Goal: Check status: Check status

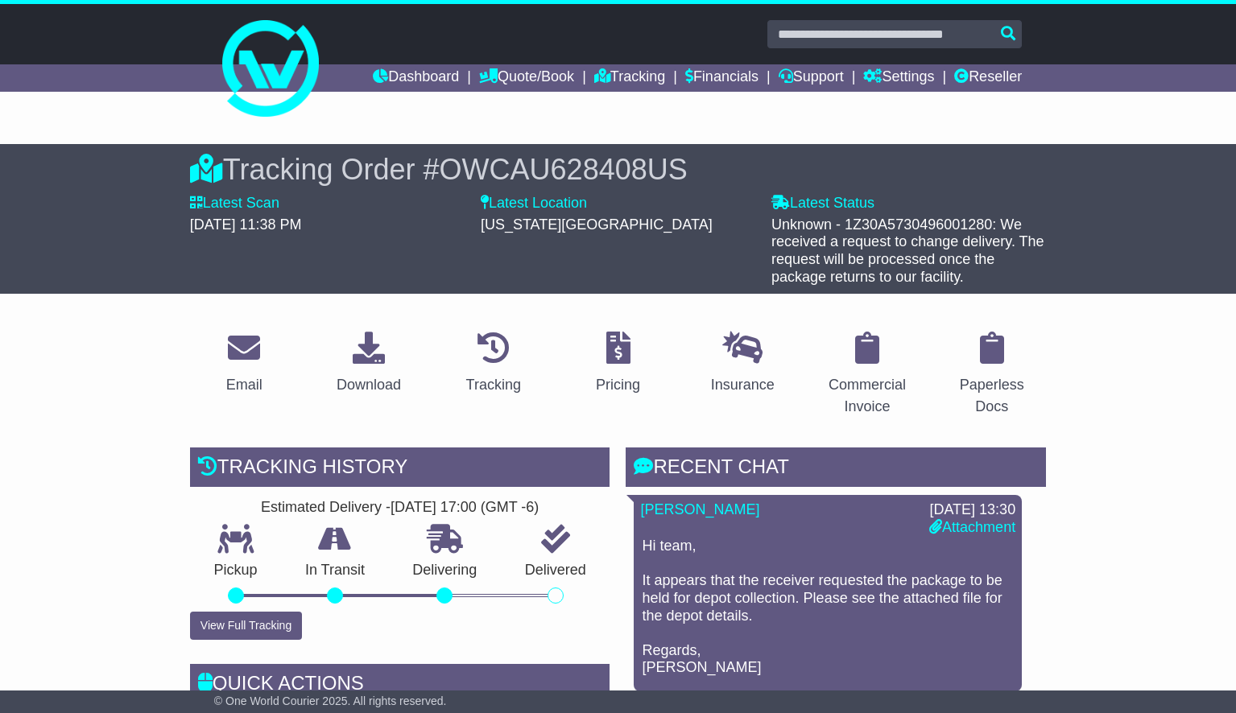
click at [382, 82] on link "Dashboard" at bounding box center [416, 77] width 86 height 27
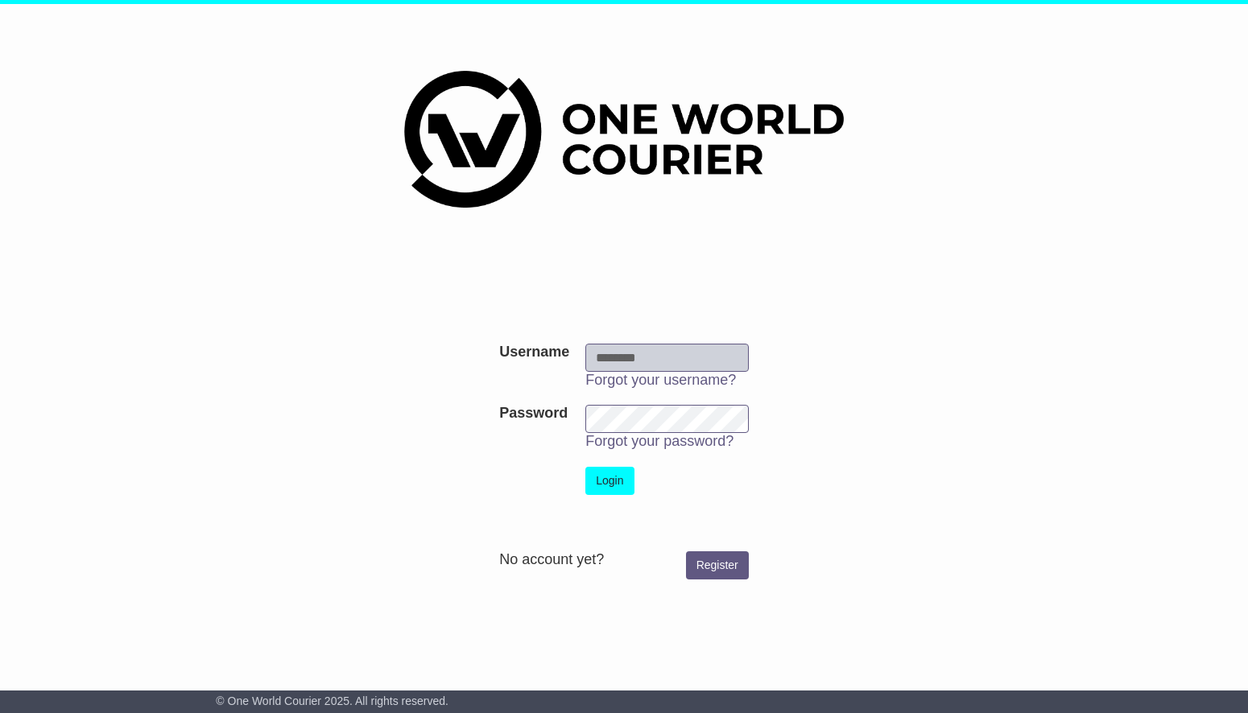
click at [701, 349] on input "Username" at bounding box center [666, 358] width 163 height 28
type input "**********"
click at [609, 486] on button "Login" at bounding box center [609, 481] width 48 height 28
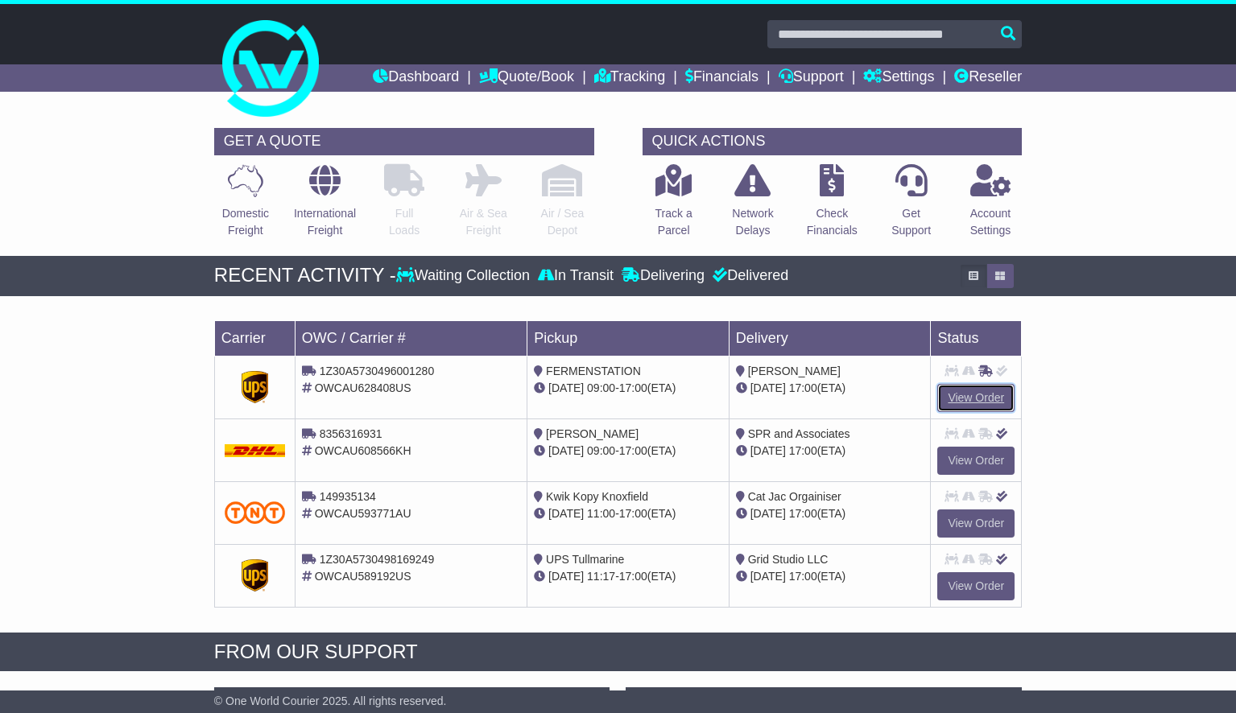
click at [985, 392] on link "View Order" at bounding box center [975, 398] width 77 height 28
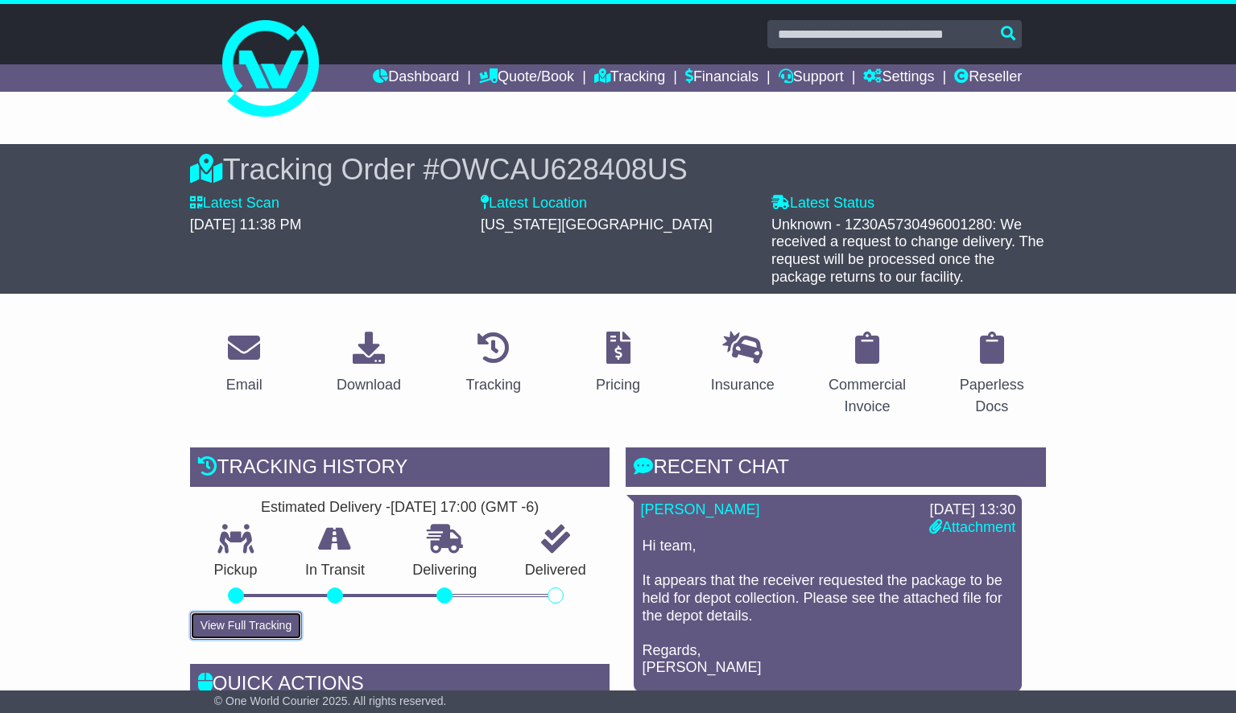
click at [271, 624] on button "View Full Tracking" at bounding box center [246, 626] width 112 height 28
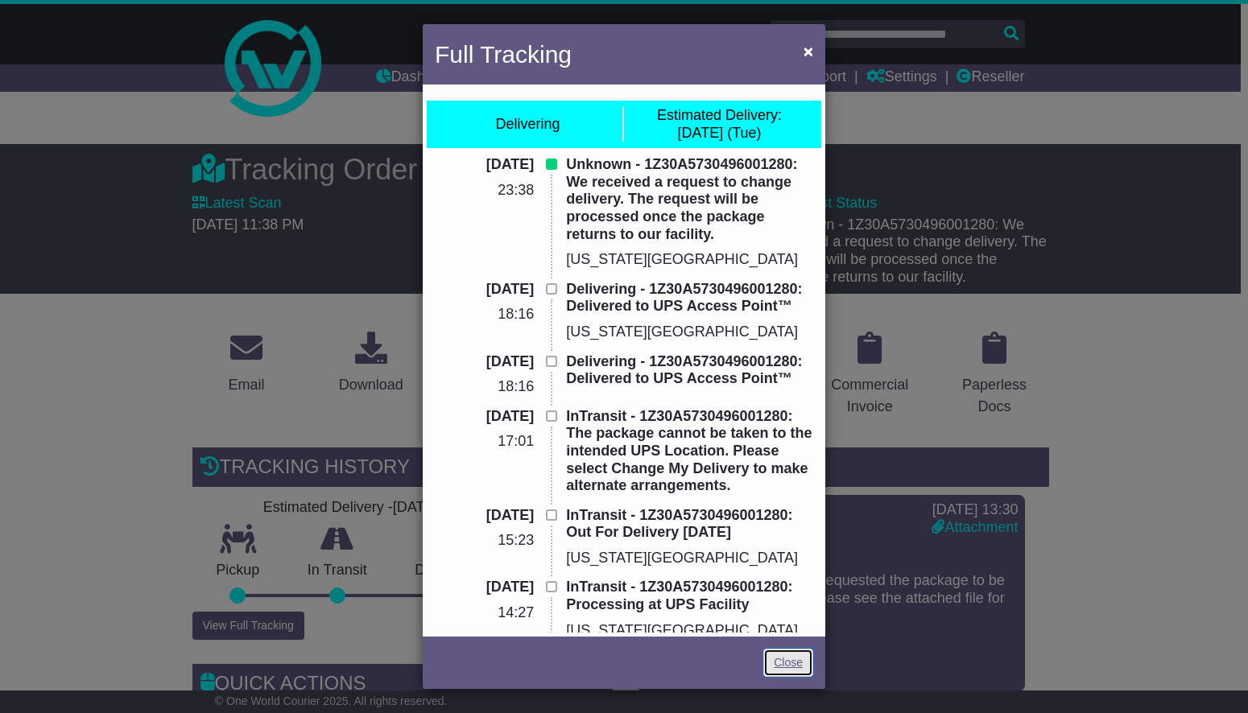
click at [796, 660] on link "Close" at bounding box center [788, 663] width 50 height 28
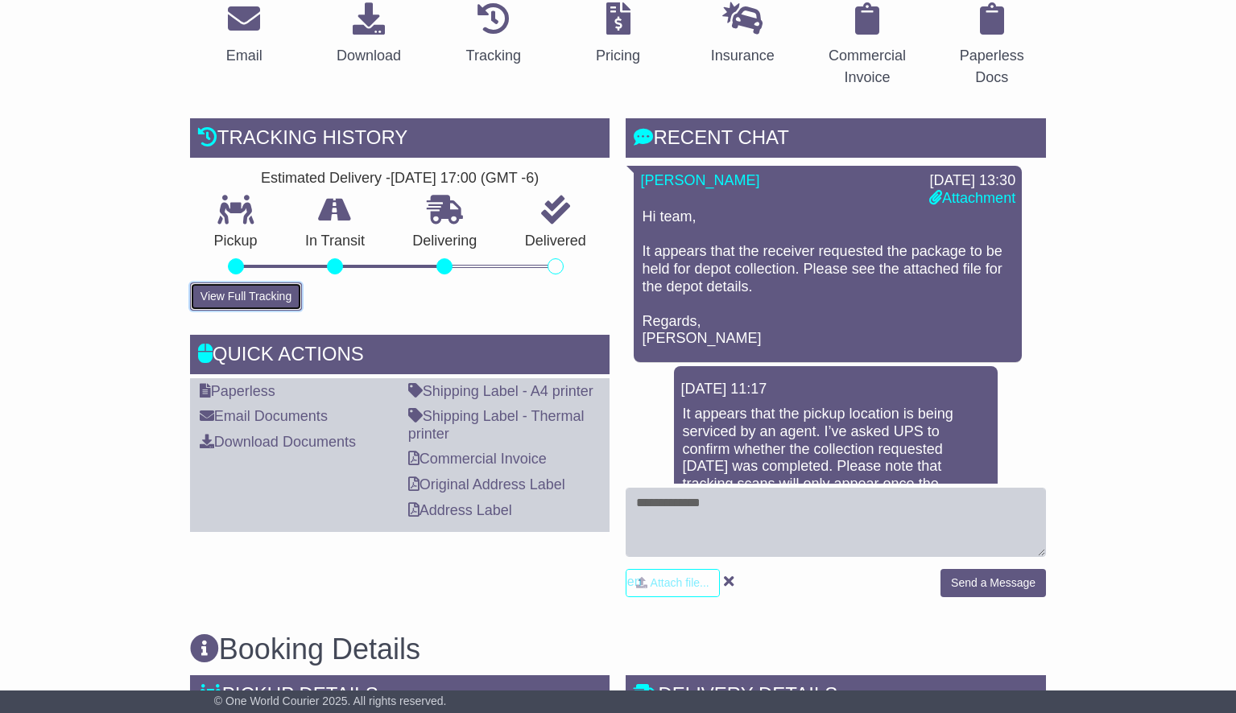
scroll to position [327, 0]
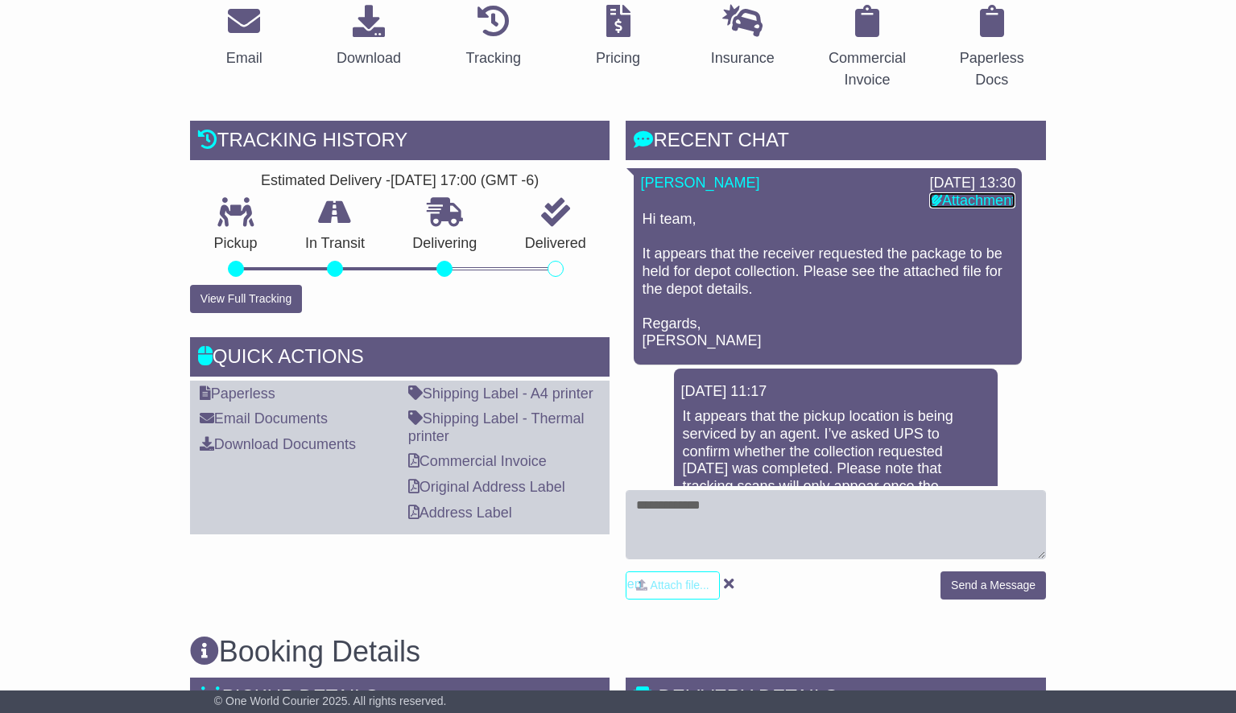
click at [939, 197] on link "Attachment" at bounding box center [972, 200] width 86 height 16
